Goal: Task Accomplishment & Management: Manage account settings

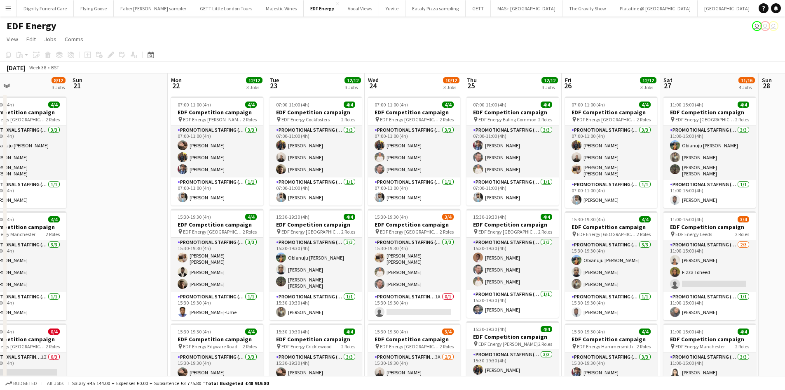
click at [340, 168] on app-calendar-viewport "Wed 17 12/12 3 Jobs Thu 18 8/12 3 Jobs Fri 19 11/12 3 Jobs Sat 20 8/12 3 Jobs S…" at bounding box center [392, 331] width 785 height 517
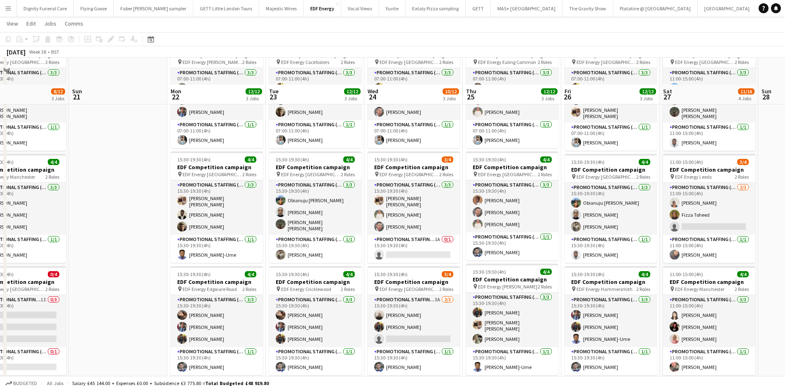
scroll to position [206, 0]
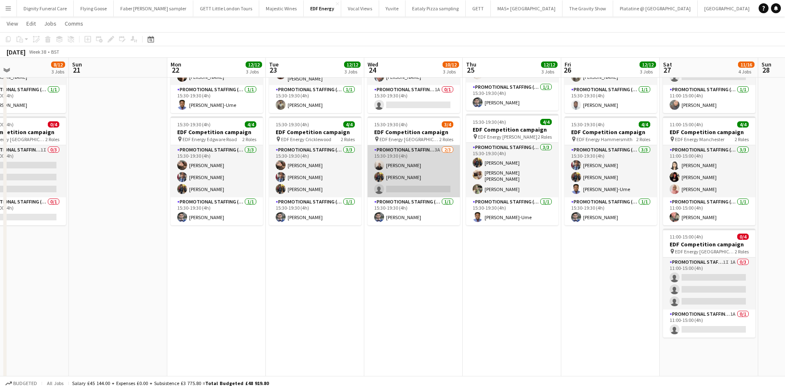
click at [440, 182] on app-card-role "Promotional Staffing (Flyering Staff) 3A 2/3 15:30-19:30 (4h) Gavin Rowe Martin…" at bounding box center [414, 171] width 92 height 52
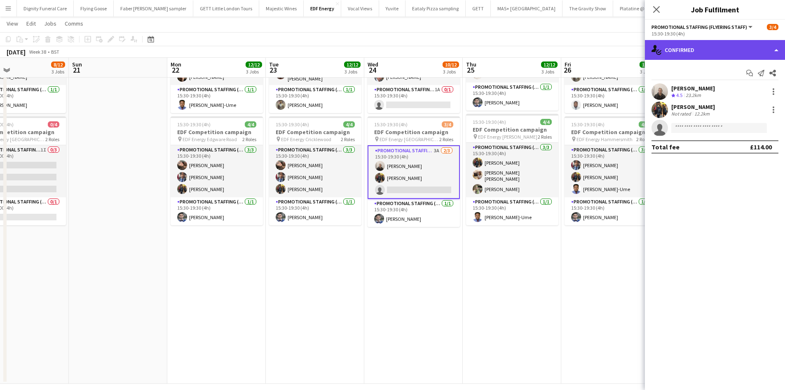
click at [725, 57] on div "single-neutral-actions-check-2 Confirmed" at bounding box center [715, 50] width 140 height 20
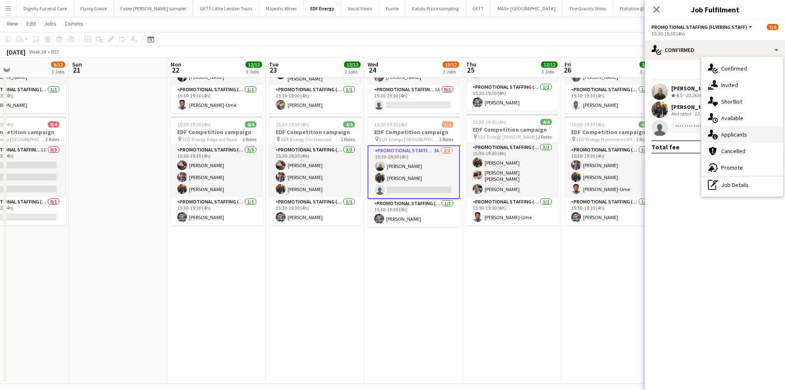
click at [745, 134] on span "Applicants" at bounding box center [734, 134] width 26 height 7
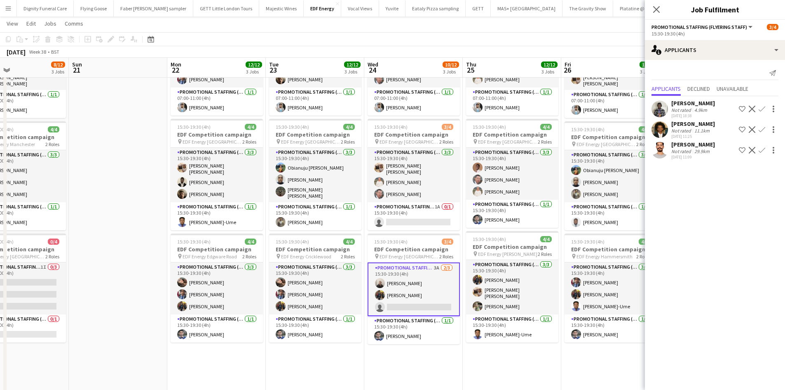
scroll to position [82, 0]
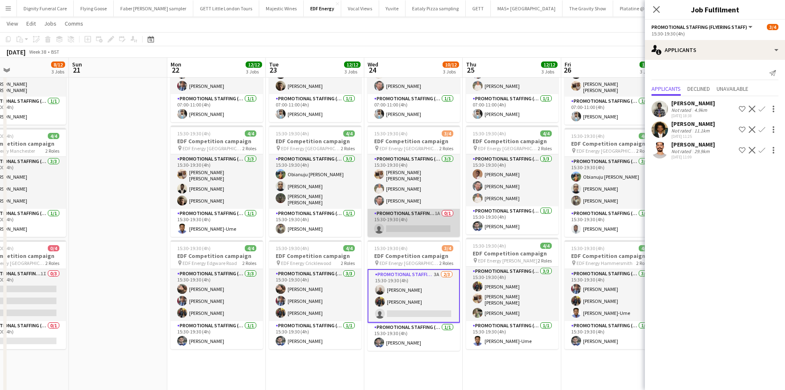
click at [405, 217] on app-card-role "Promotional Staffing (Team Leader) 1A 0/1 15:30-19:30 (4h) single-neutral-actio…" at bounding box center [414, 223] width 92 height 28
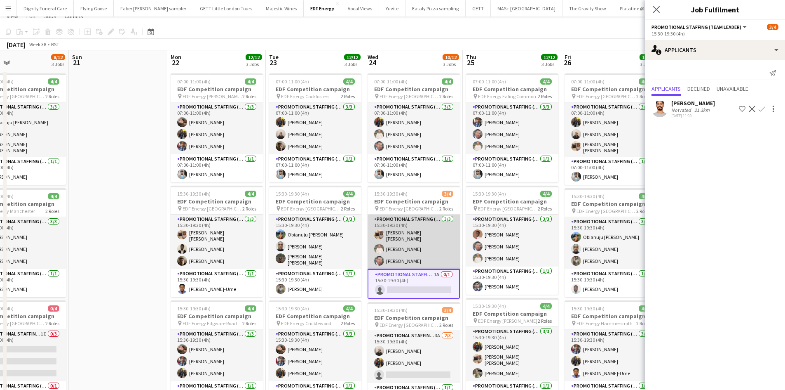
scroll to position [0, 0]
